Goal: Task Accomplishment & Management: Use online tool/utility

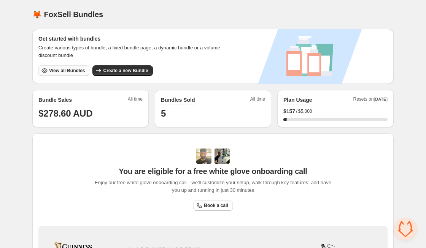
click at [74, 71] on span "View all Bundles" at bounding box center [67, 71] width 36 height 6
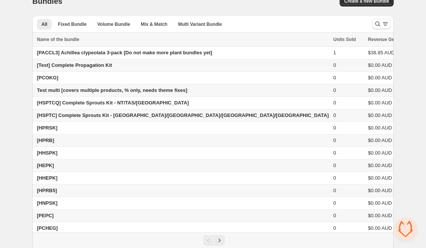
scroll to position [16, 0]
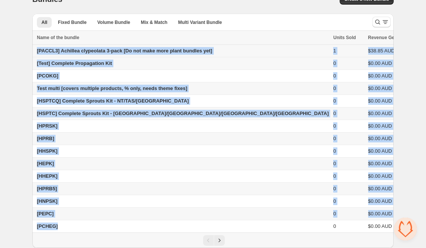
copy tbody "[PACCL3] Achillea clypeolata 3-pack [Do not make more plant bundles yet] 1 $38.…"
drag, startPoint x: 60, startPoint y: 229, endPoint x: 35, endPoint y: 48, distance: 183.5
click at [35, 48] on tbody "[PACCL3] Achillea clypeolata 3-pack [Do not make more plant bundles yet] 1 $38.…" at bounding box center [248, 139] width 432 height 188
click at [219, 244] on icon "Next" at bounding box center [220, 241] width 8 height 8
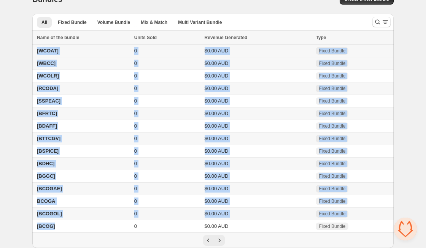
copy tbody "[WCOAT] 0 $0.00 AUD Fixed Bundle [WBCC] 0 $0.00 AUD Fixed Bundle [WCOLR] 0 $0.0…"
drag, startPoint x: 60, startPoint y: 229, endPoint x: 33, endPoint y: 51, distance: 180.7
click at [33, 51] on tbody "[WCOAT] 0 $0.00 AUD Fixed Bundle [WBCC] 0 $0.00 AUD Fixed Bundle [WCOLR] 0 $0.0…" at bounding box center [212, 139] width 361 height 188
click at [218, 240] on icon "Next" at bounding box center [220, 241] width 8 height 8
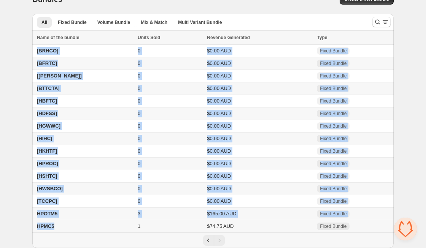
copy tbody "[BRHCO] 0 $0.00 AUD Fixed Bundle [BFRTC] 0 $0.00 AUD Fixed Bundle [BASCO] 0 $0.…"
drag, startPoint x: 33, startPoint y: 47, endPoint x: 73, endPoint y: 231, distance: 188.6
click at [73, 231] on tbody "[BRHCO] 0 $0.00 AUD Fixed Bundle [BFRTC] 0 $0.00 AUD Fixed Bundle [BASCO] 0 $0.…" at bounding box center [212, 139] width 361 height 188
click at [105, 59] on td "[BFRTC]" at bounding box center [83, 63] width 103 height 13
